Goal: Task Accomplishment & Management: Complete application form

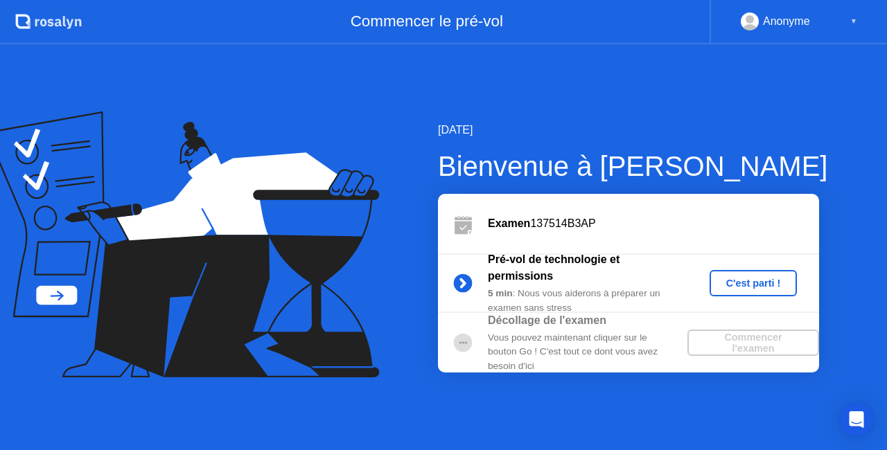
click at [750, 280] on div "C'est parti !" at bounding box center [753, 283] width 77 height 11
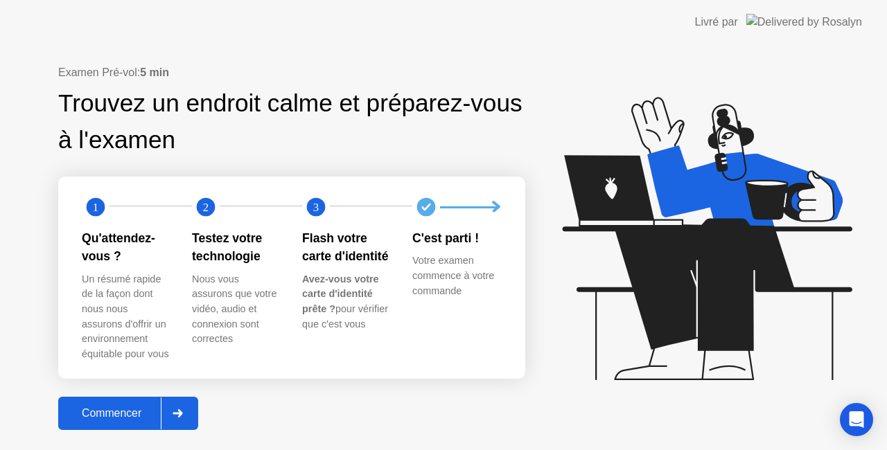
click at [173, 406] on div at bounding box center [177, 414] width 33 height 32
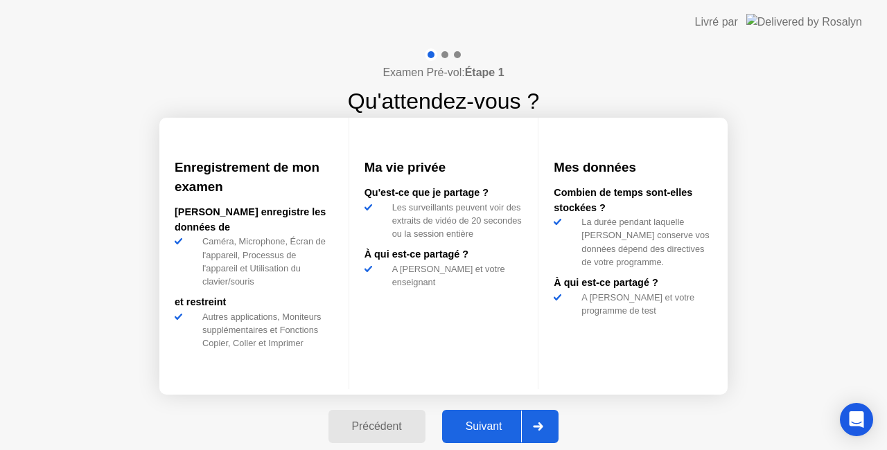
click at [539, 432] on div at bounding box center [537, 427] width 33 height 32
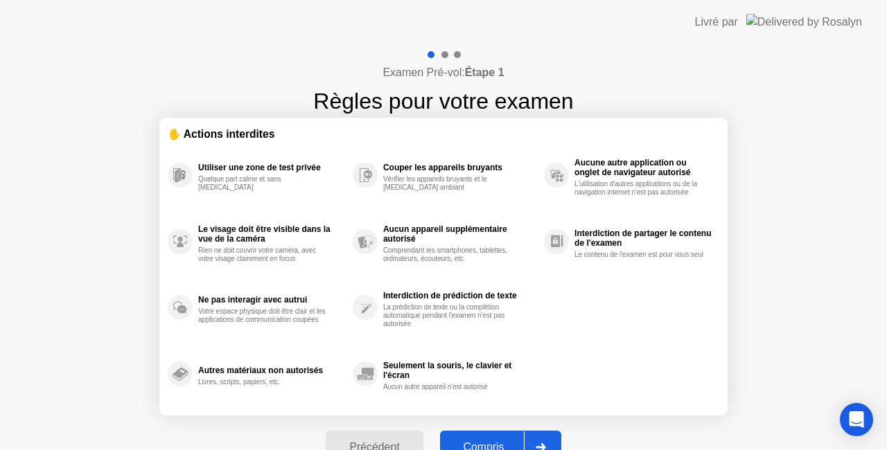
click at [540, 436] on div at bounding box center [540, 448] width 33 height 32
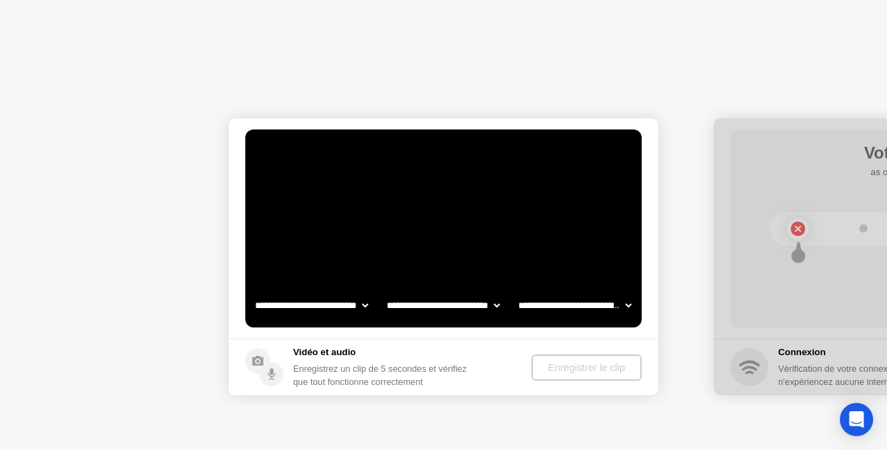
select select "**********"
select select "*******"
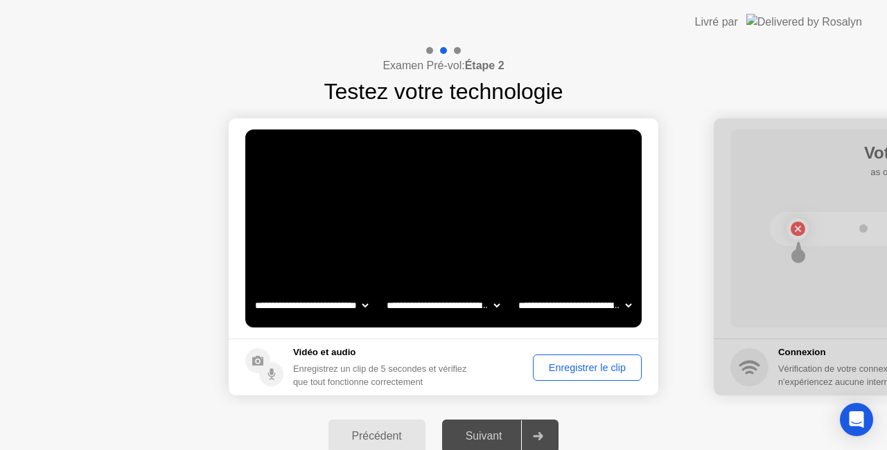
click at [578, 365] on div "Enregistrer le clip" at bounding box center [587, 367] width 99 height 11
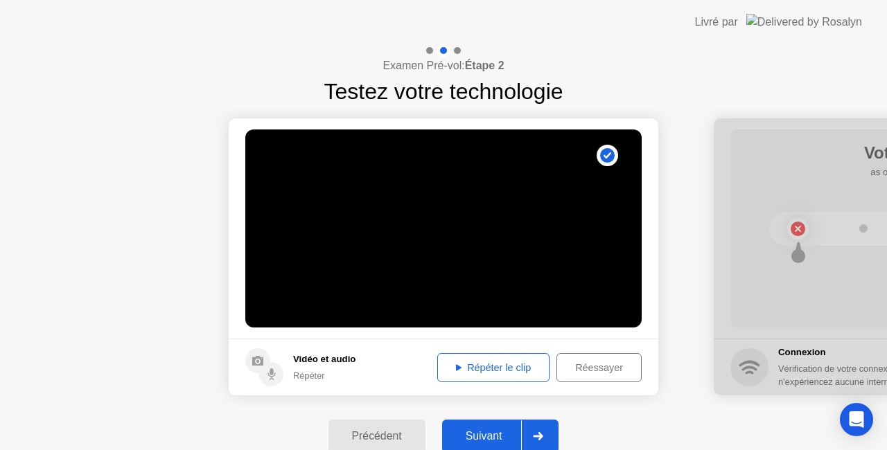
click at [491, 357] on button "Répéter le clip" at bounding box center [493, 367] width 112 height 29
click at [466, 364] on div "Répéter le clip" at bounding box center [493, 367] width 103 height 11
click at [496, 431] on div "Suivant" at bounding box center [484, 436] width 76 height 12
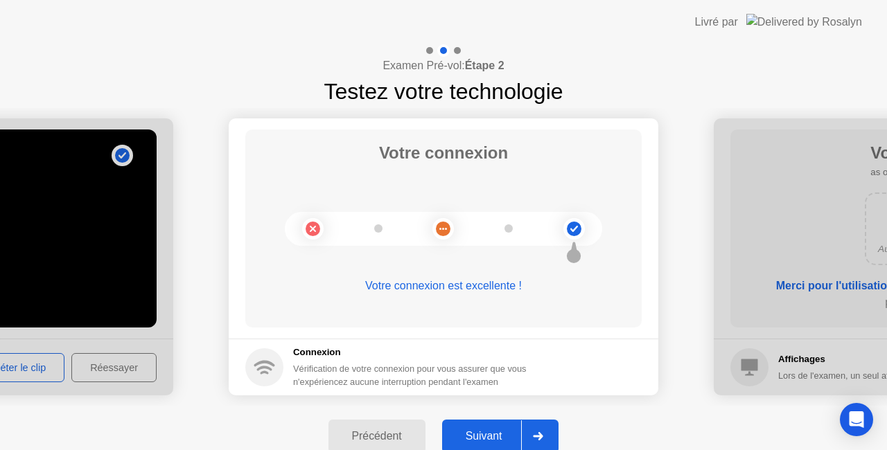
click at [507, 423] on button "Suivant" at bounding box center [500, 436] width 117 height 33
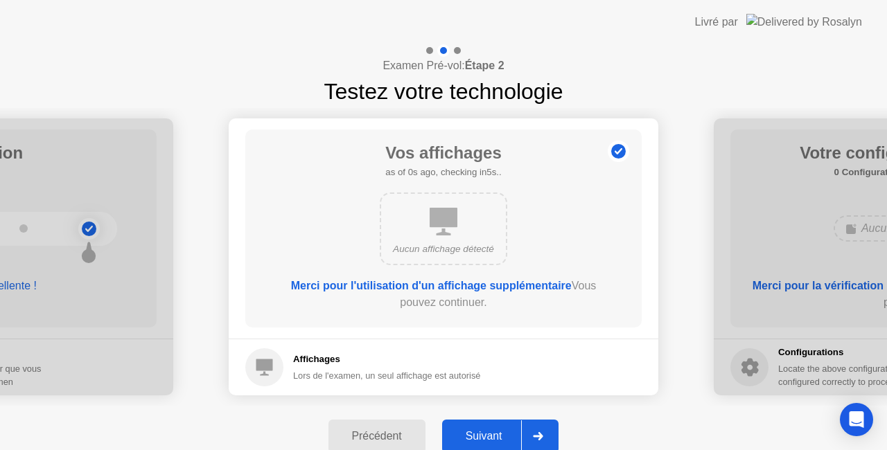
click at [541, 431] on div at bounding box center [537, 436] width 33 height 32
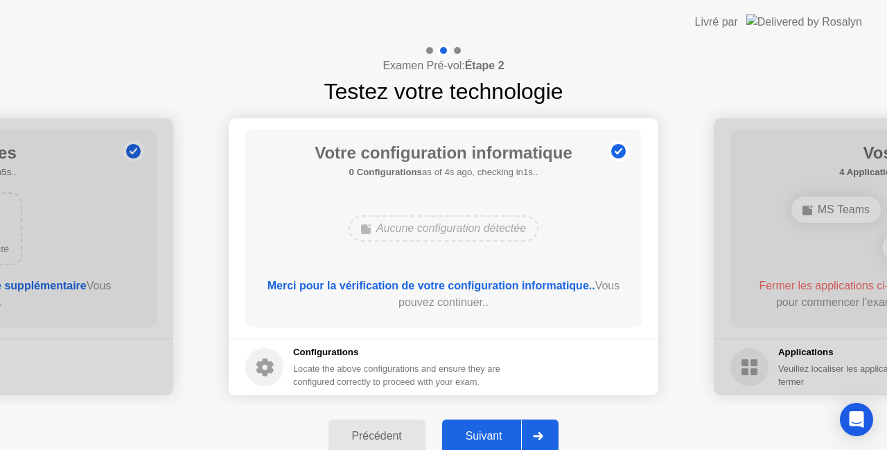
click at [541, 431] on div at bounding box center [537, 436] width 33 height 32
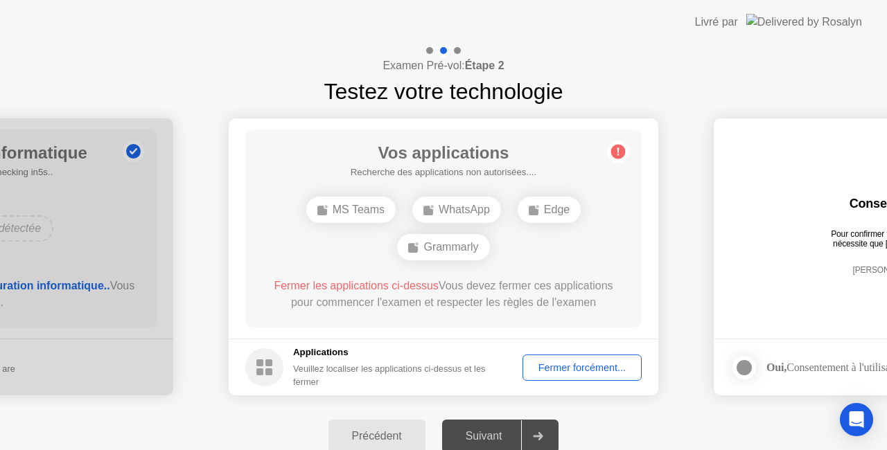
click at [577, 368] on div "Fermer forcément..." at bounding box center [581, 367] width 109 height 11
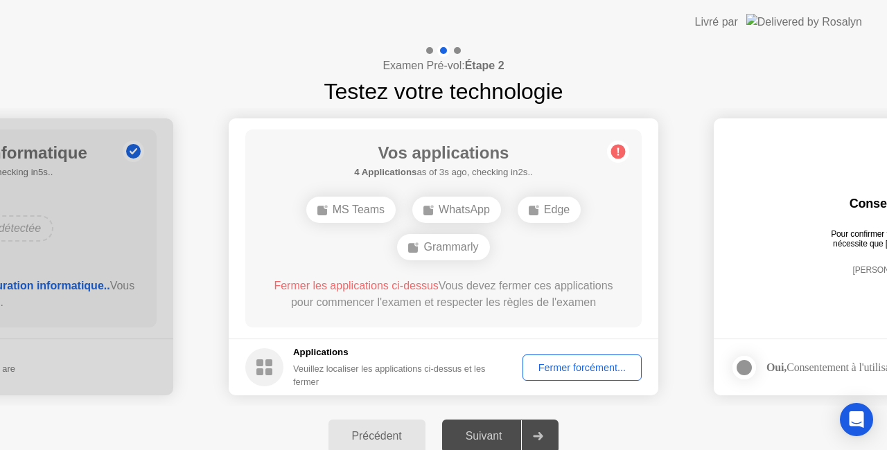
click at [561, 366] on div "Fermer forcément..." at bounding box center [581, 367] width 109 height 11
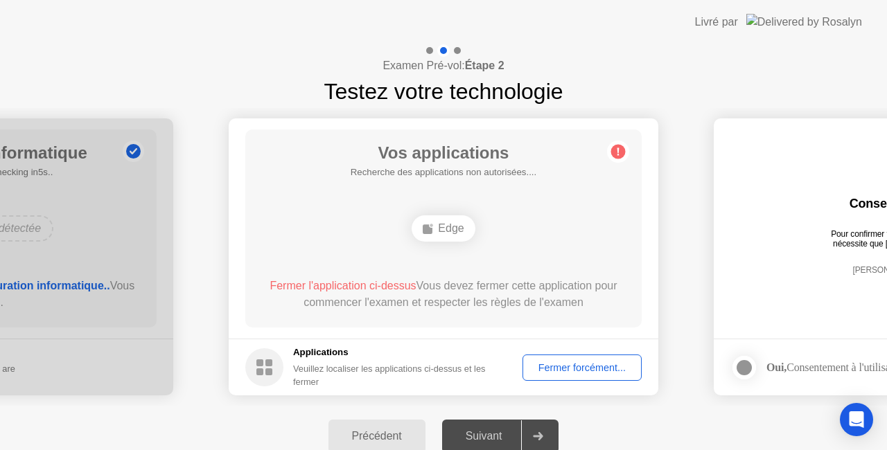
click at [549, 370] on div "Fermer forcément..." at bounding box center [581, 367] width 109 height 11
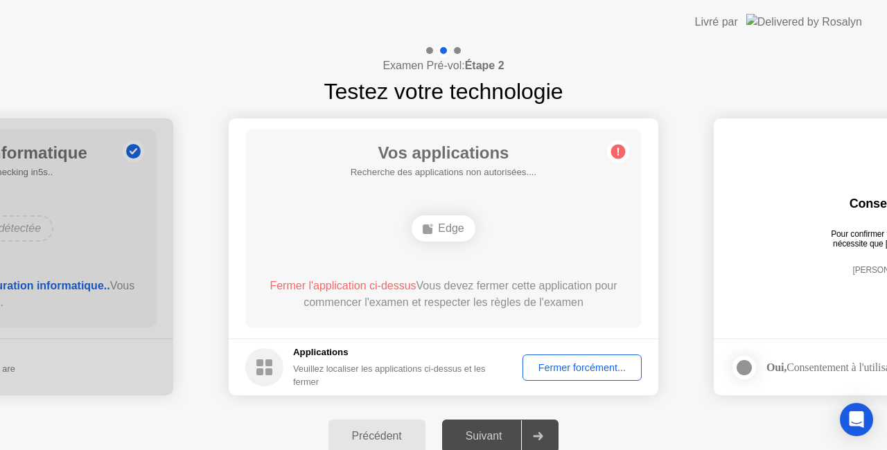
click at [581, 368] on div "Fermer forcément..." at bounding box center [581, 367] width 109 height 11
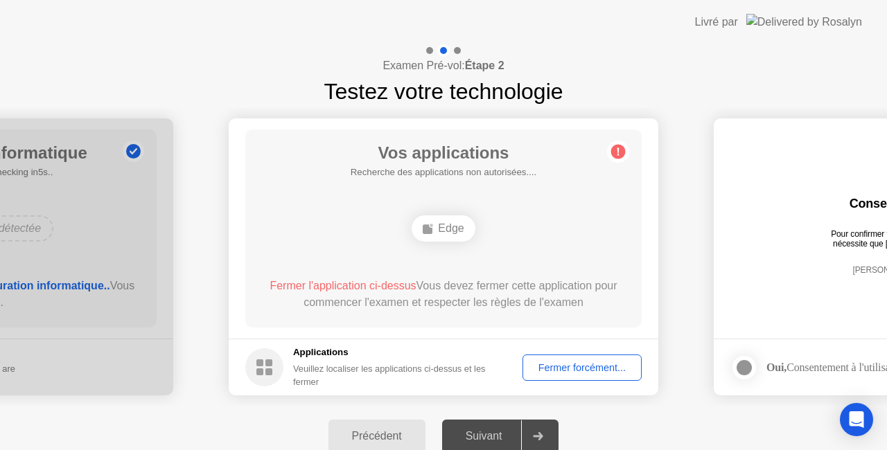
click at [619, 362] on div "Fermer forcément..." at bounding box center [581, 367] width 109 height 11
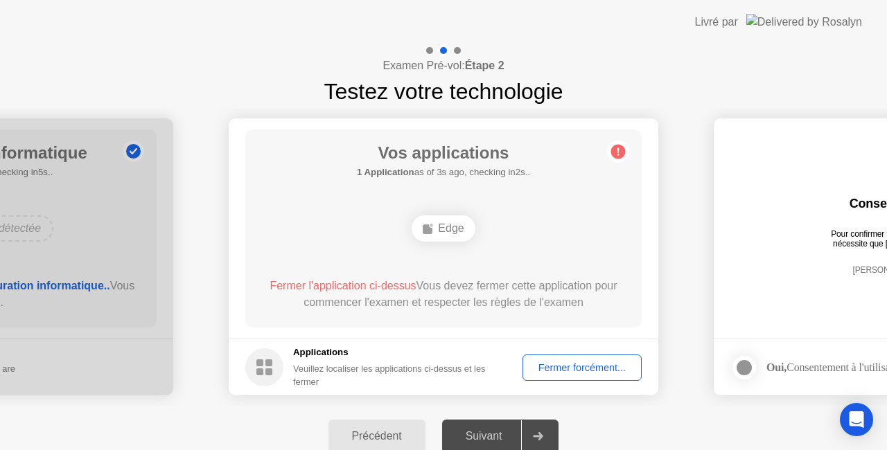
click at [567, 365] on div "Fermer forcément..." at bounding box center [581, 367] width 109 height 11
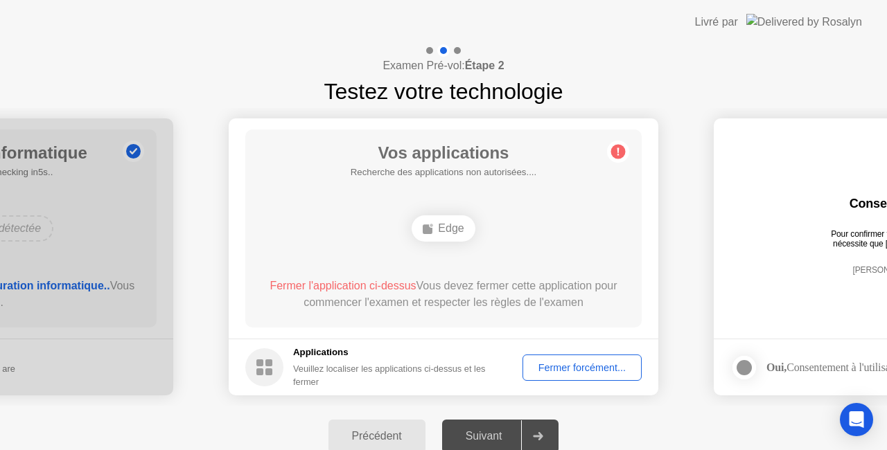
click at [378, 284] on span "Fermer l'application ci-dessus" at bounding box center [342, 286] width 146 height 12
click at [555, 364] on div "Fermer forcément..." at bounding box center [581, 367] width 109 height 11
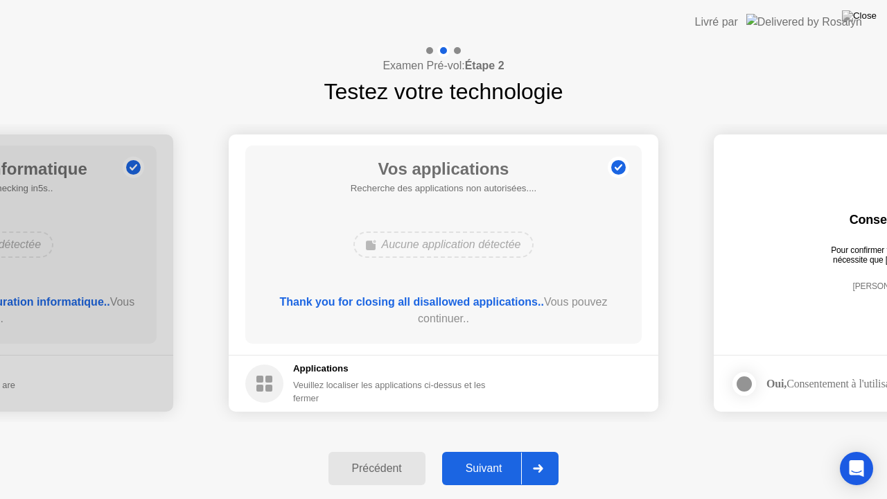
click at [495, 450] on div "Suivant" at bounding box center [484, 468] width 76 height 12
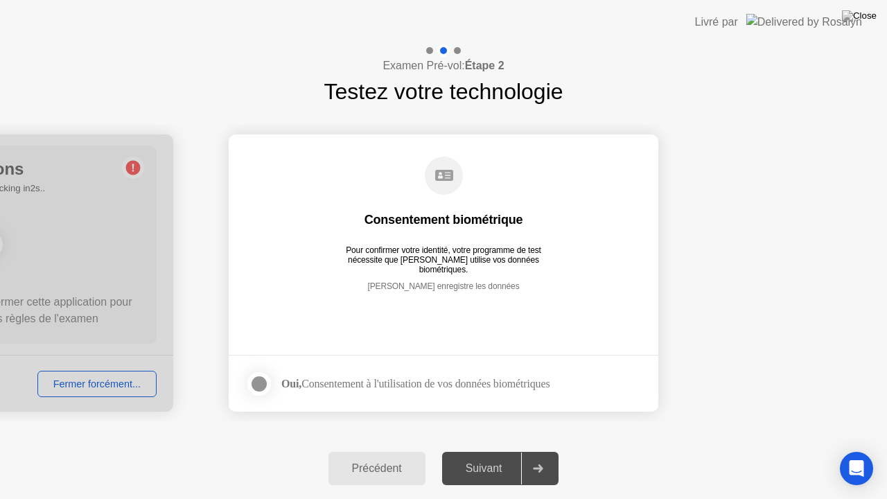
click at [262, 378] on div at bounding box center [259, 383] width 17 height 17
click at [489, 450] on div "Suivant" at bounding box center [484, 468] width 76 height 12
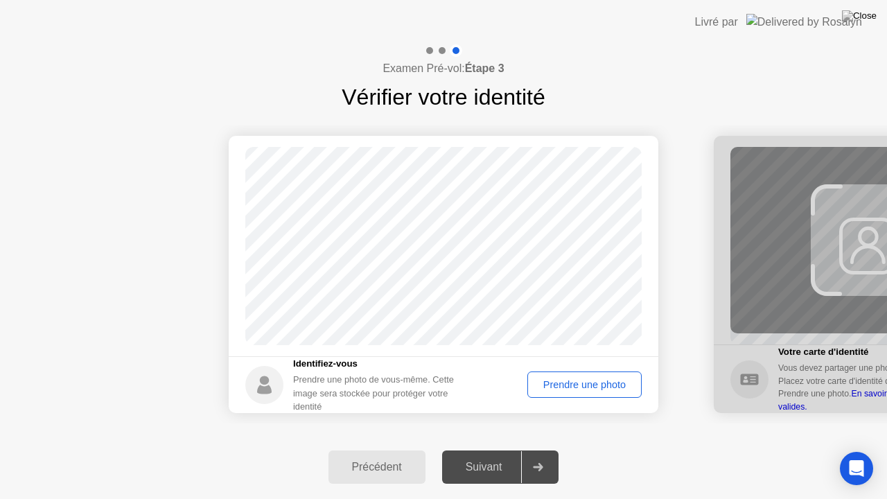
click at [578, 387] on div "Prendre une photo" at bounding box center [584, 384] width 105 height 11
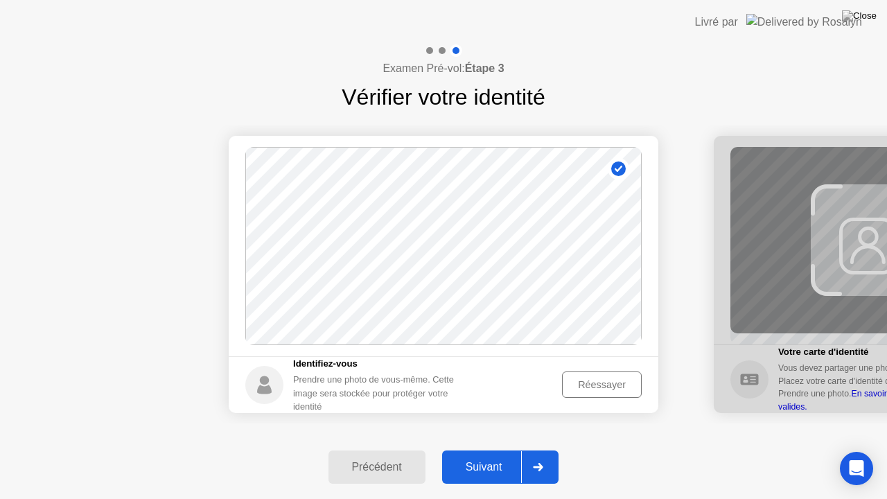
click at [578, 387] on div "Réessayer" at bounding box center [602, 384] width 70 height 11
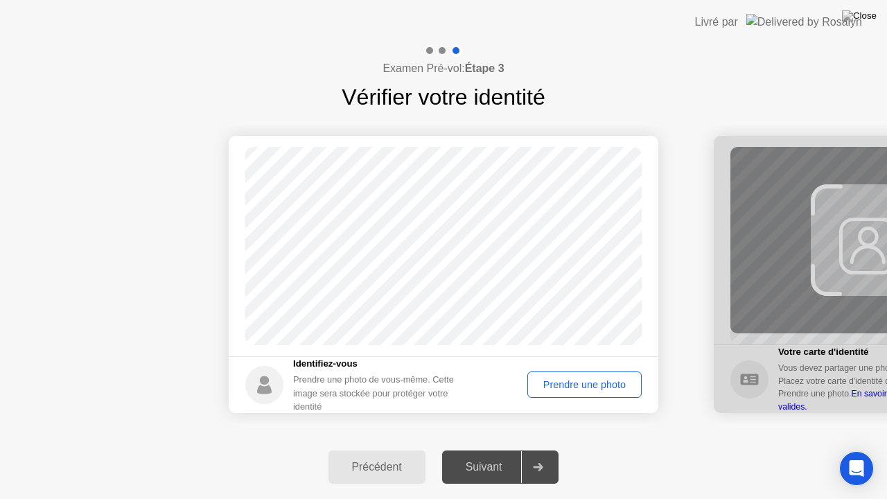
click at [578, 387] on div "Prendre une photo" at bounding box center [584, 384] width 105 height 11
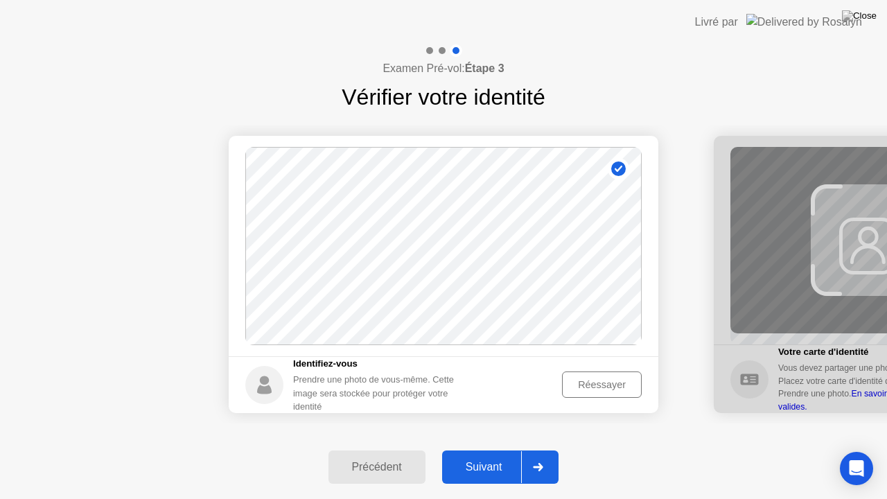
click at [513, 450] on div "Suivant" at bounding box center [484, 467] width 76 height 12
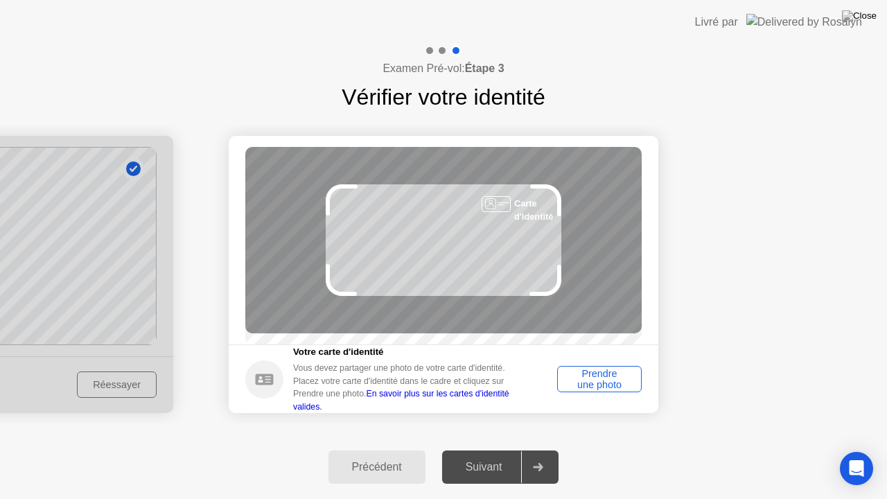
click at [593, 389] on div "Prendre une photo" at bounding box center [599, 379] width 75 height 22
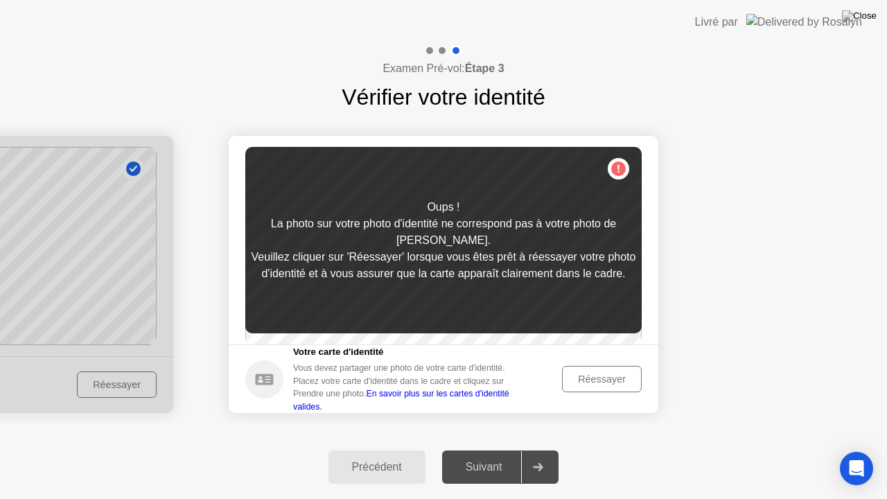
click at [593, 384] on div "Réessayer" at bounding box center [602, 378] width 70 height 11
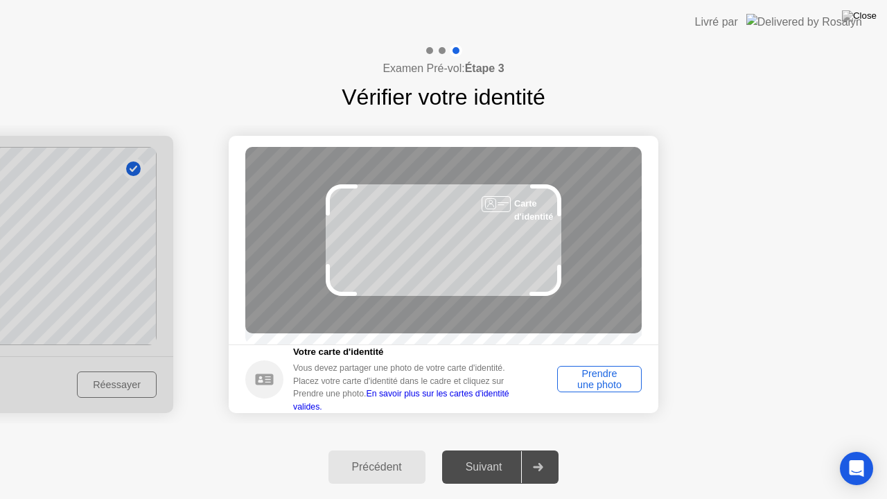
click at [589, 389] on div "Prendre une photo" at bounding box center [599, 379] width 75 height 22
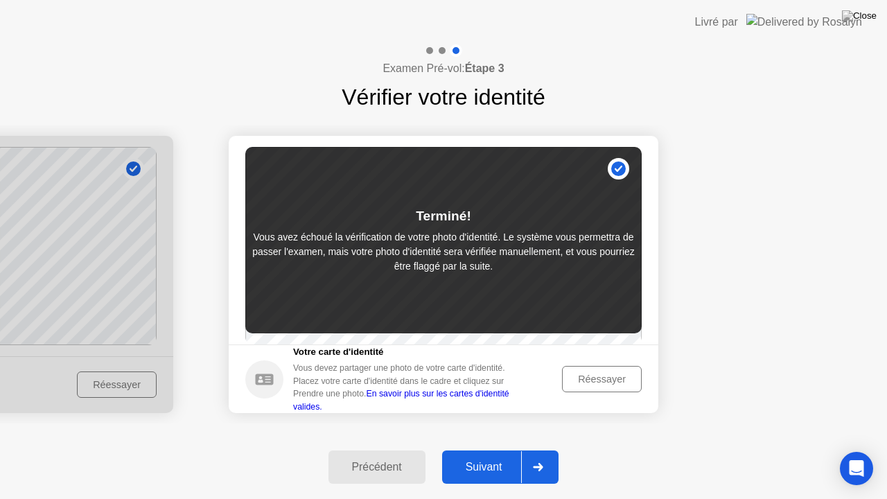
click at [620, 376] on button "Réessayer" at bounding box center [602, 379] width 80 height 26
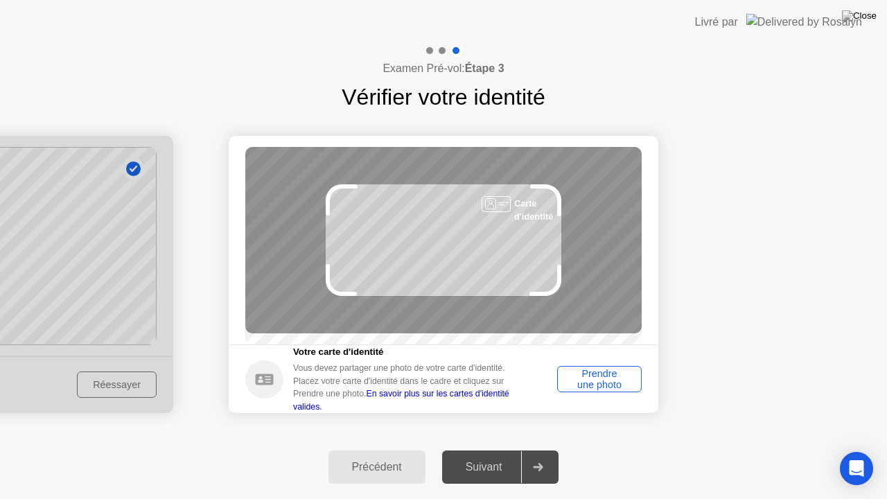
click at [620, 376] on div "Prendre une photo" at bounding box center [599, 379] width 75 height 22
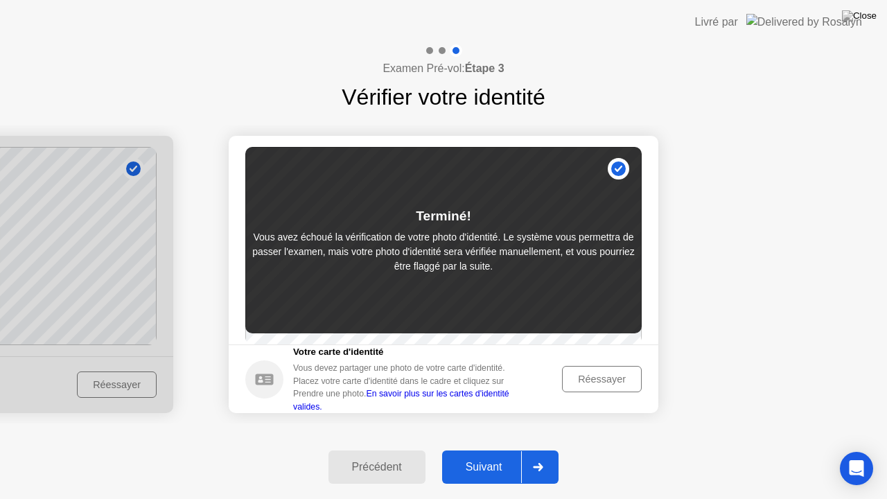
click at [468, 400] on link "En savoir plus sur les cartes d'identité valides." at bounding box center [401, 400] width 216 height 22
click at [498, 450] on div "Suivant" at bounding box center [484, 467] width 76 height 12
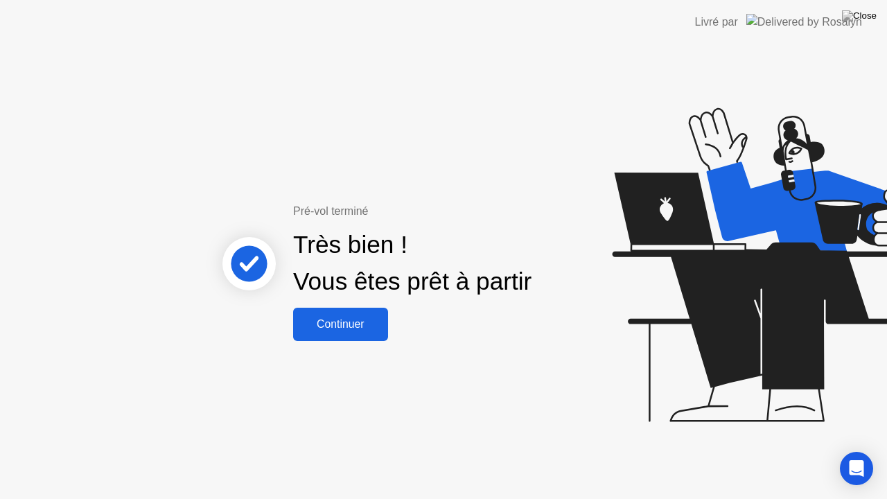
click at [324, 312] on button "Continuer" at bounding box center [340, 324] width 95 height 33
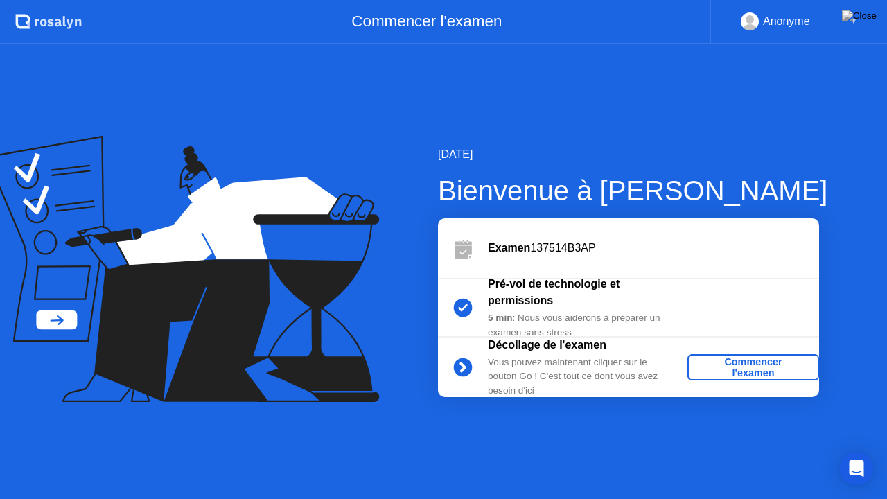
click at [722, 369] on div "Commencer l'examen" at bounding box center [753, 367] width 121 height 22
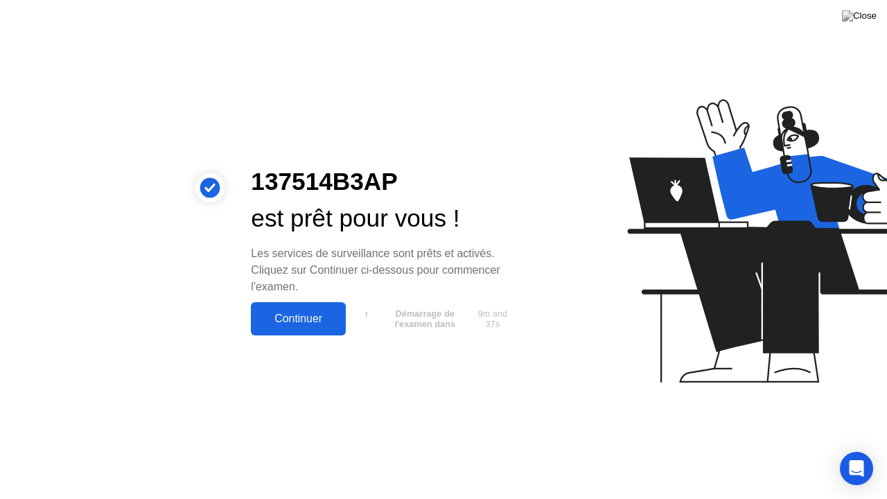
click at [331, 312] on div "Continuer" at bounding box center [298, 318] width 87 height 12
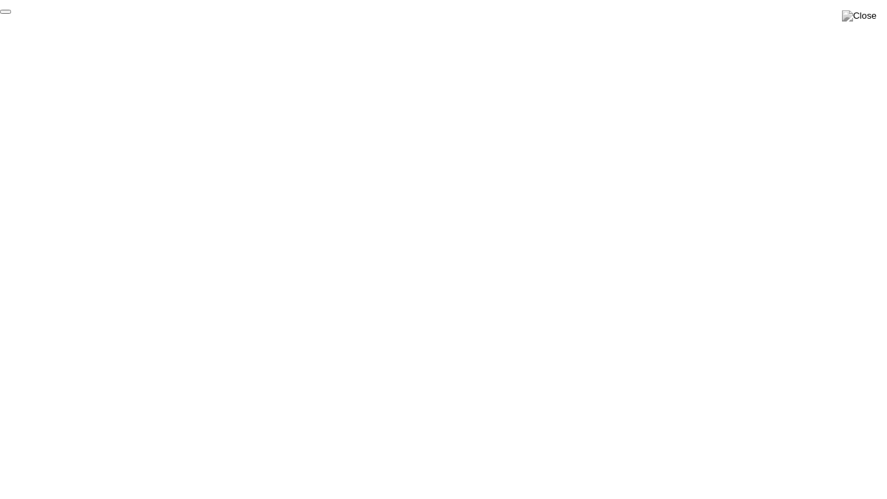
click div "End Proctoring Session"
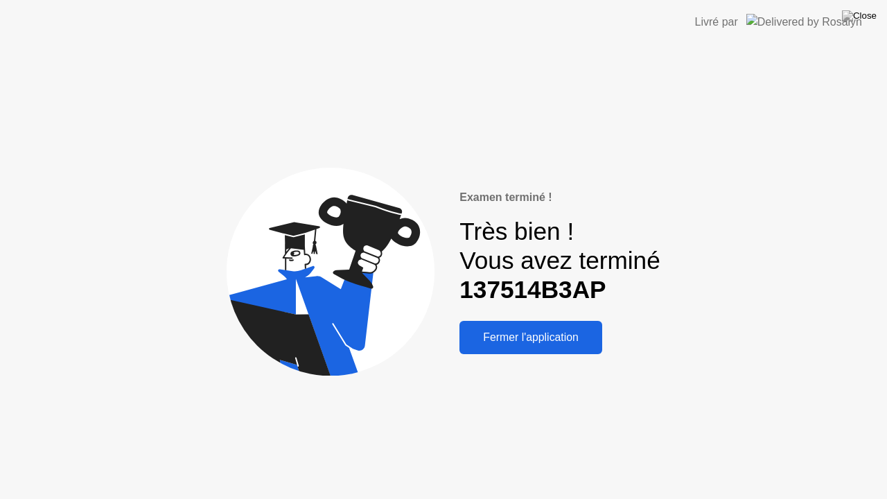
click at [496, 335] on div "Fermer l'application" at bounding box center [530, 337] width 134 height 12
